Goal: Find specific page/section: Find specific page/section

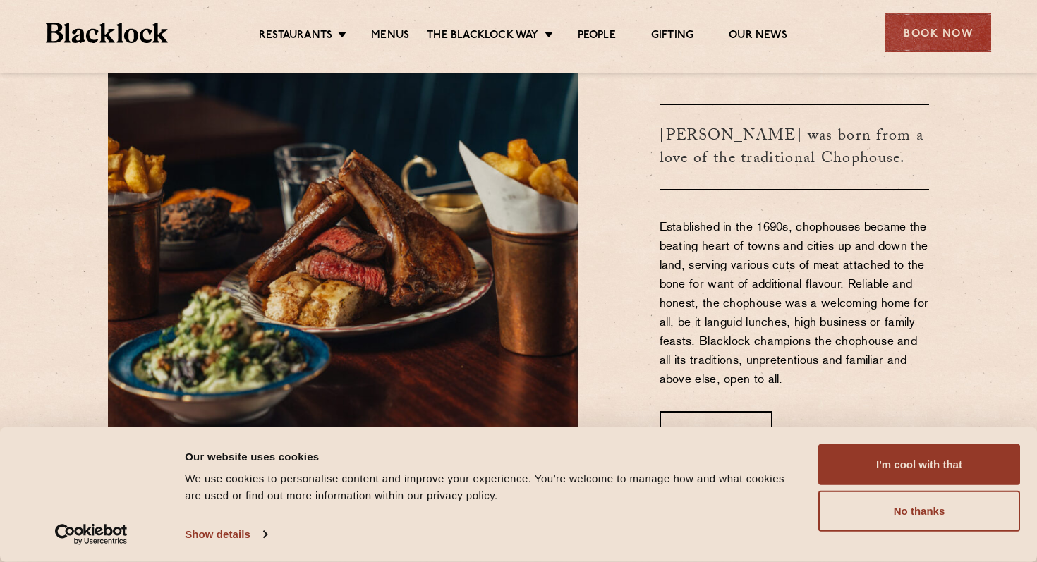
scroll to position [527, 0]
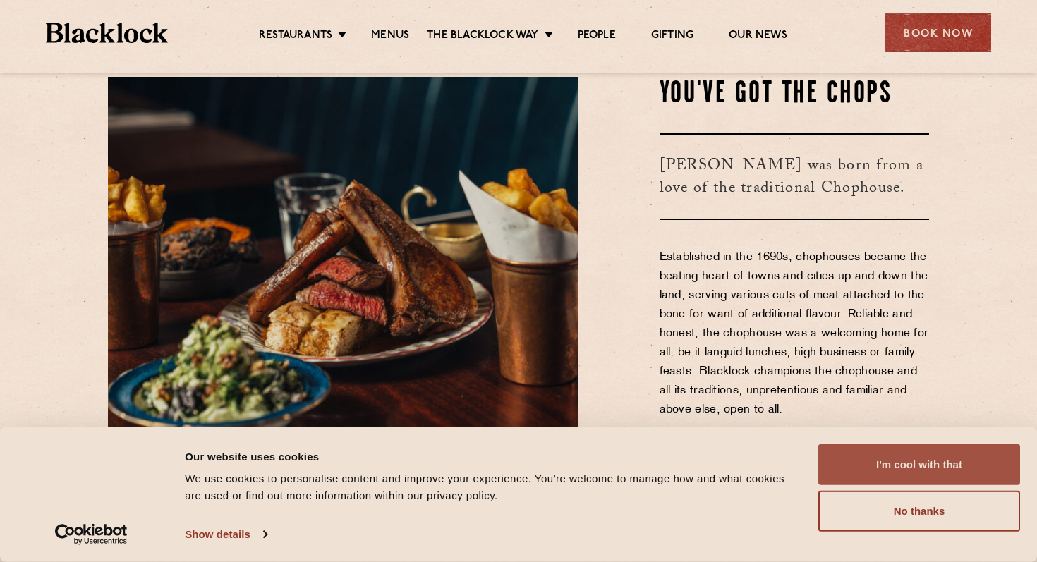
click at [930, 479] on button "I'm cool with that" at bounding box center [919, 464] width 202 height 41
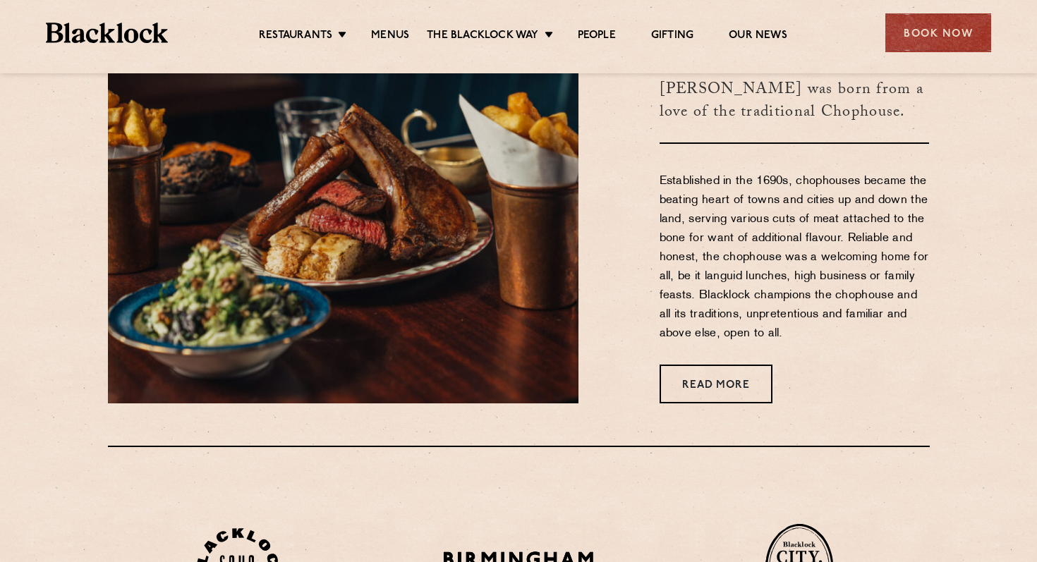
scroll to position [587, 0]
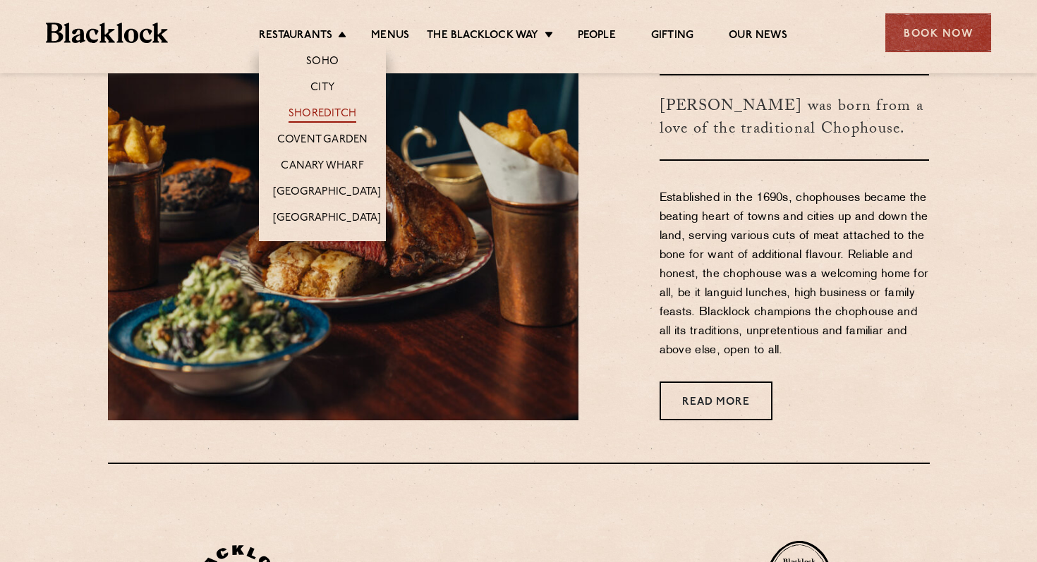
click at [342, 118] on link "Shoreditch" at bounding box center [322, 115] width 68 height 16
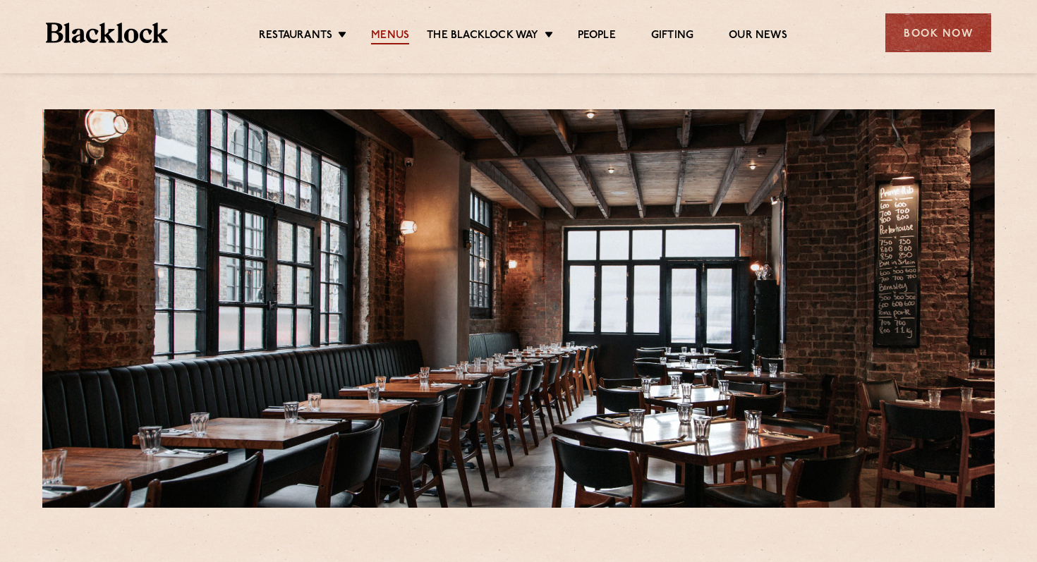
click at [381, 36] on link "Menus" at bounding box center [390, 37] width 38 height 16
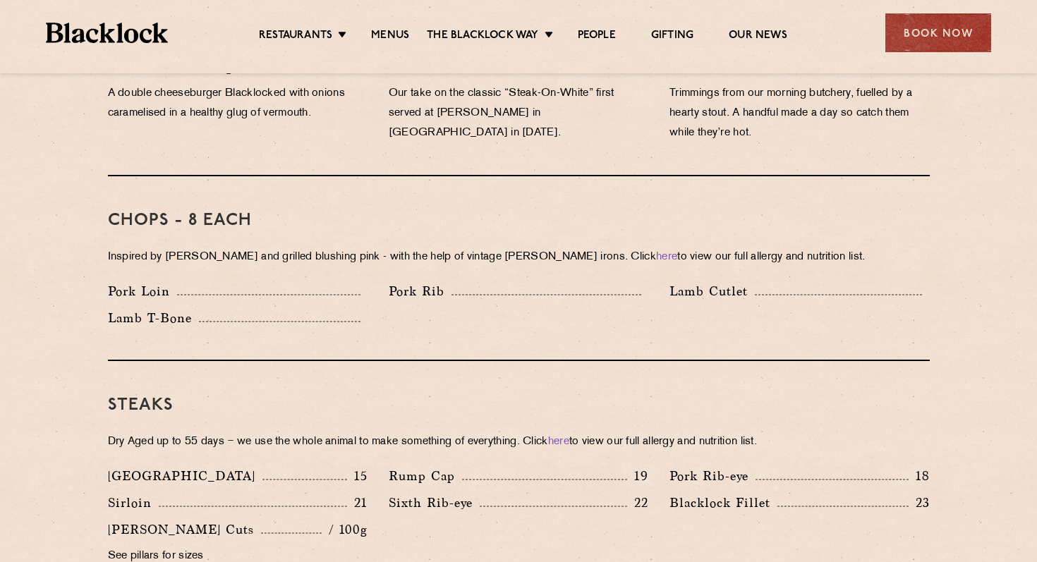
scroll to position [486, 0]
